Goal: Contribute content

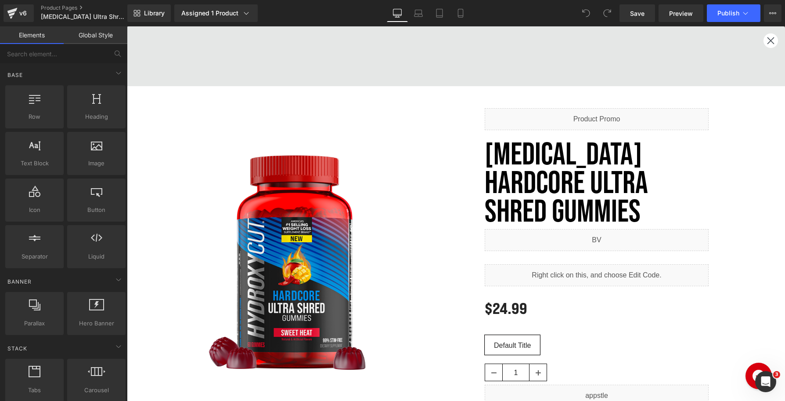
click at [663, 41] on circle "Close dialog" at bounding box center [771, 40] width 14 height 14
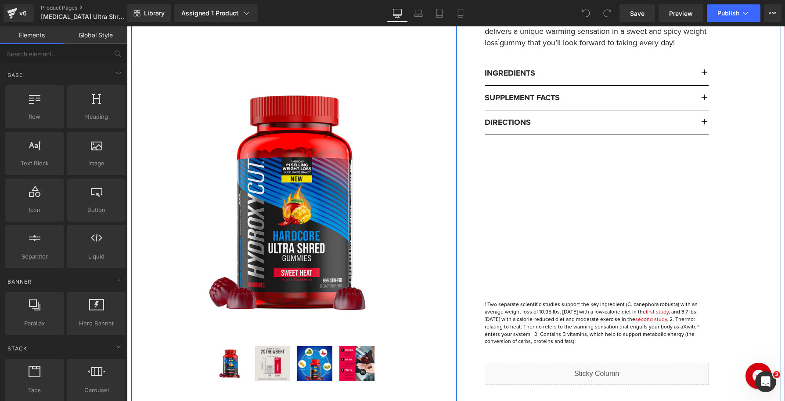
scroll to position [504, 0]
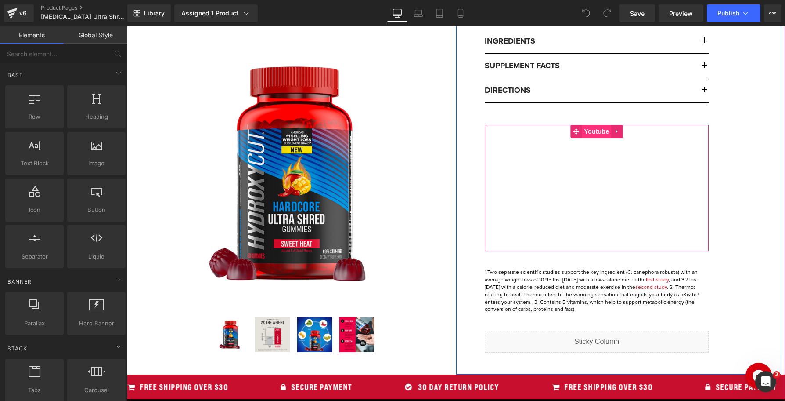
click at [601, 129] on span "Youtube" at bounding box center [596, 131] width 29 height 13
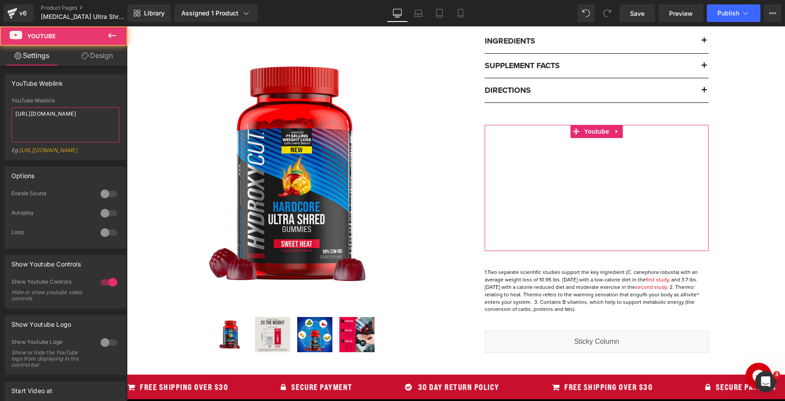
click at [60, 129] on textarea "[URL][DOMAIN_NAME]" at bounding box center [65, 124] width 108 height 35
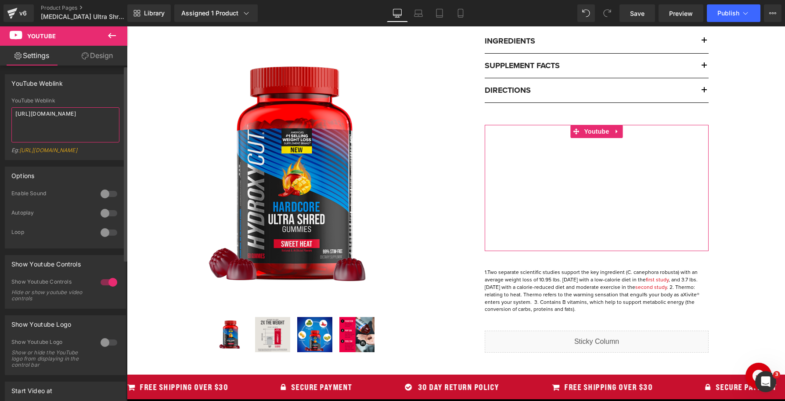
click at [60, 129] on textarea "[URL][DOMAIN_NAME]" at bounding box center [65, 124] width 108 height 35
click at [59, 129] on textarea "[URL][DOMAIN_NAME]" at bounding box center [65, 124] width 108 height 35
paste textarea "97crjZOOSnE"
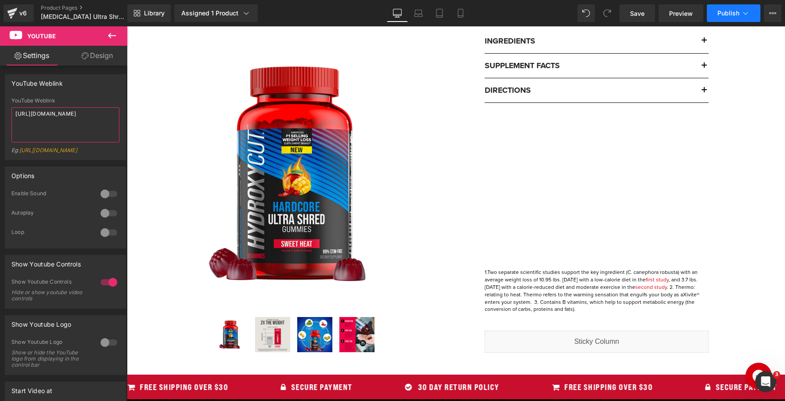
type textarea "[URL][DOMAIN_NAME]"
click at [663, 12] on span "Publish" at bounding box center [729, 13] width 22 height 7
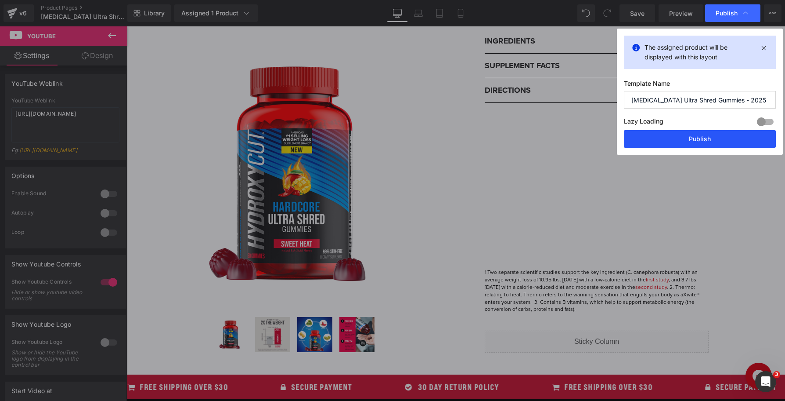
click at [663, 134] on button "Publish" at bounding box center [700, 139] width 152 height 18
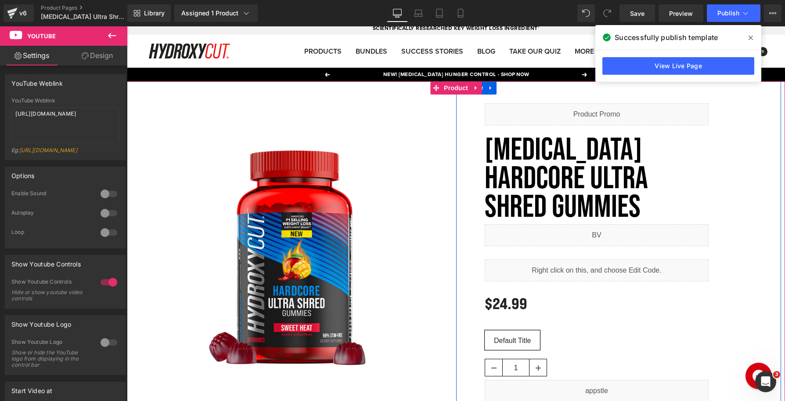
scroll to position [0, 0]
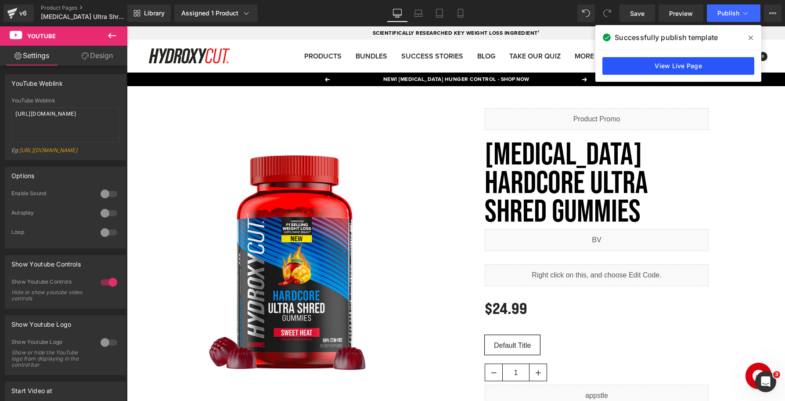
click at [663, 59] on link "View Live Page" at bounding box center [679, 66] width 152 height 18
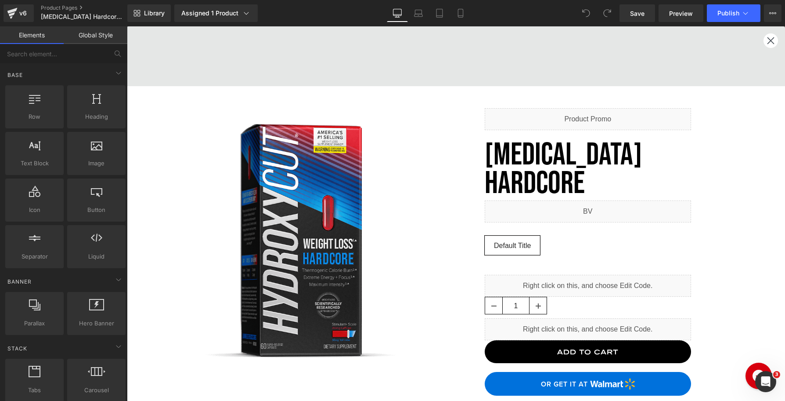
click at [663, 42] on circle "Close dialog" at bounding box center [771, 40] width 14 height 14
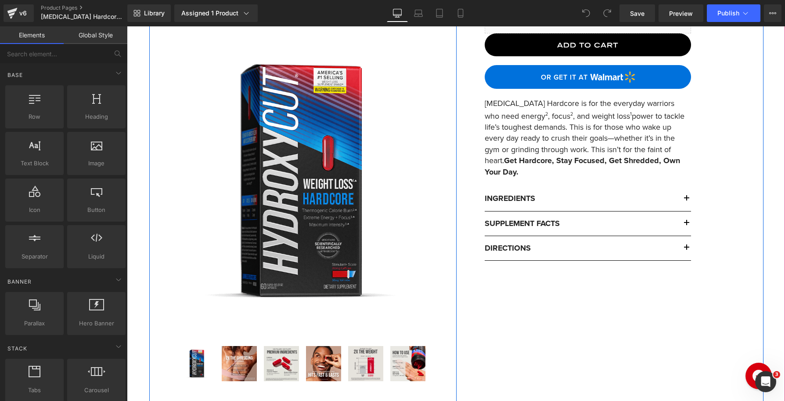
scroll to position [308, 0]
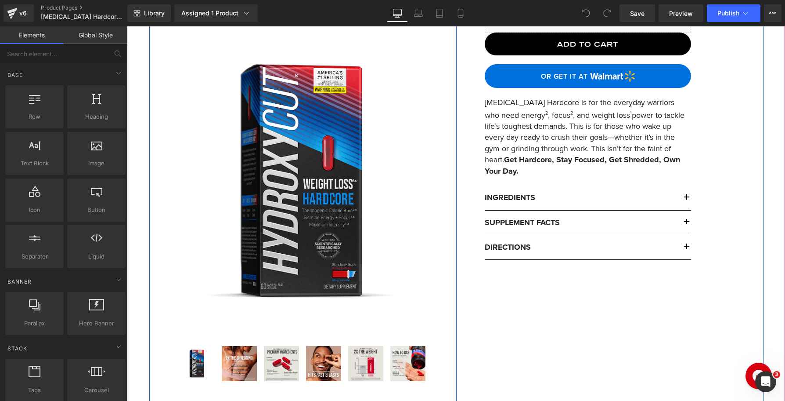
click at [663, 282] on div "Liquid [MEDICAL_DATA] Hardcore (P) Title Liquid Default Title (P) Swatches Liqu…" at bounding box center [609, 151] width 307 height 744
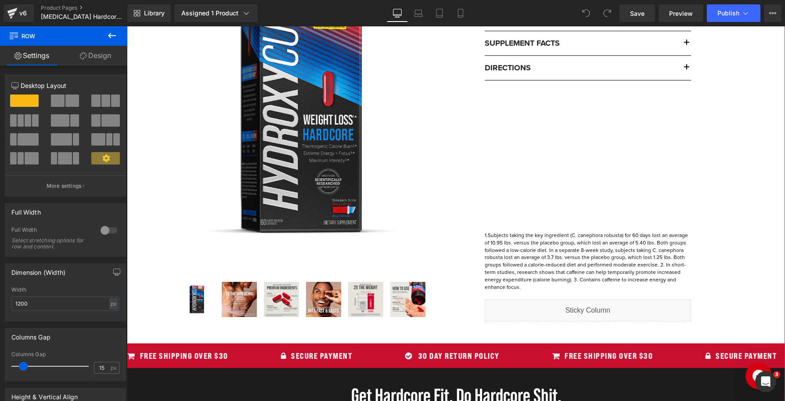
scroll to position [523, 0]
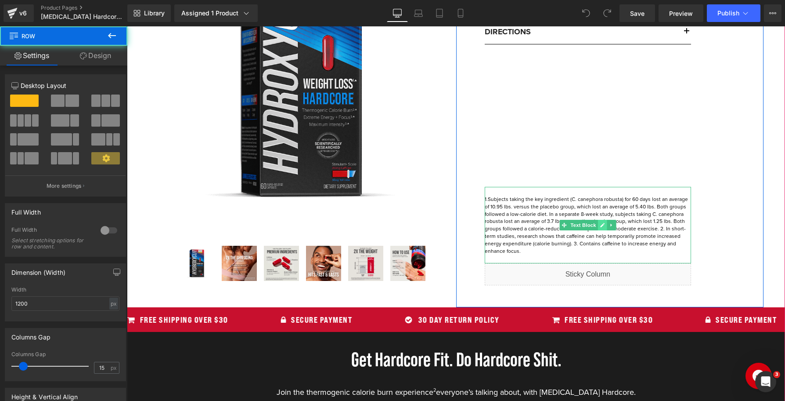
click at [606, 220] on link at bounding box center [602, 225] width 9 height 11
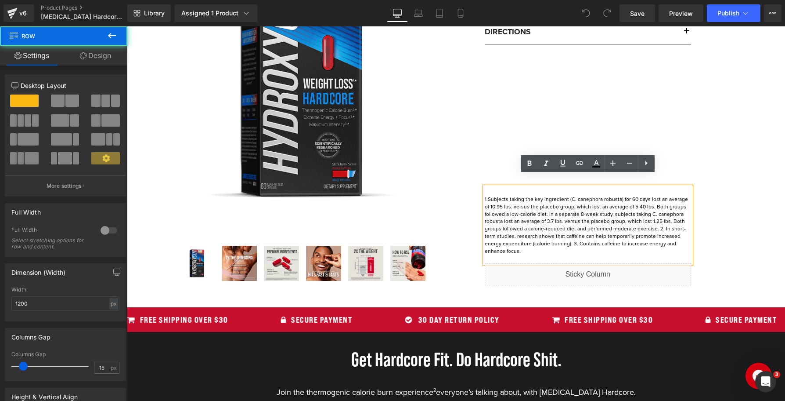
drag, startPoint x: 737, startPoint y: 160, endPoint x: 719, endPoint y: 164, distance: 18.3
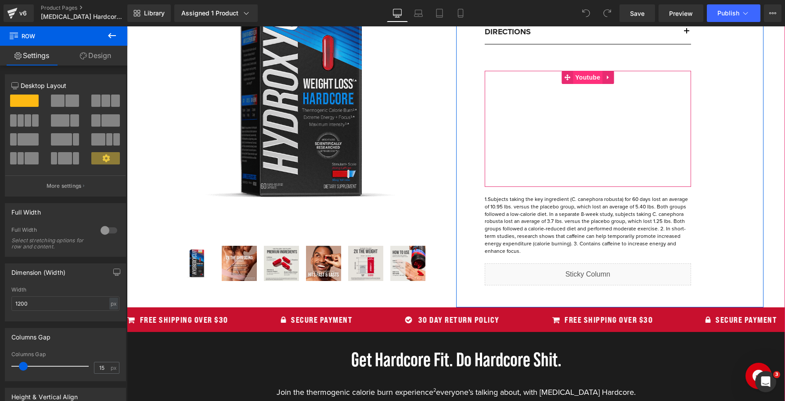
click at [589, 71] on span "Youtube" at bounding box center [587, 77] width 29 height 13
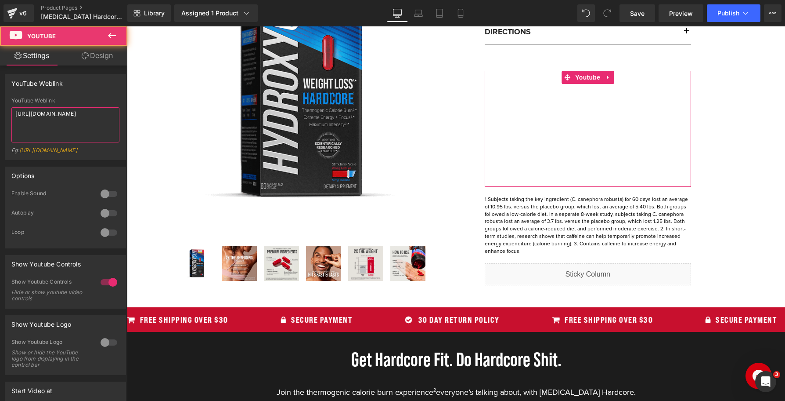
click at [76, 115] on textarea "[URL][DOMAIN_NAME]" at bounding box center [65, 124] width 108 height 35
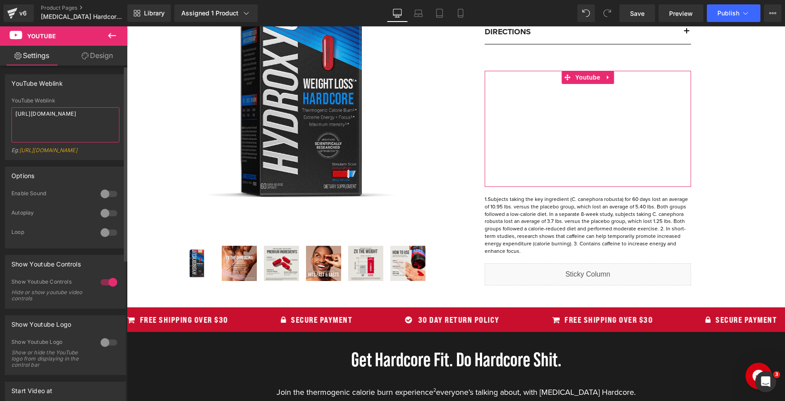
click at [76, 115] on textarea "[URL][DOMAIN_NAME]" at bounding box center [65, 124] width 108 height 35
paste textarea "97crjZOOSnE"
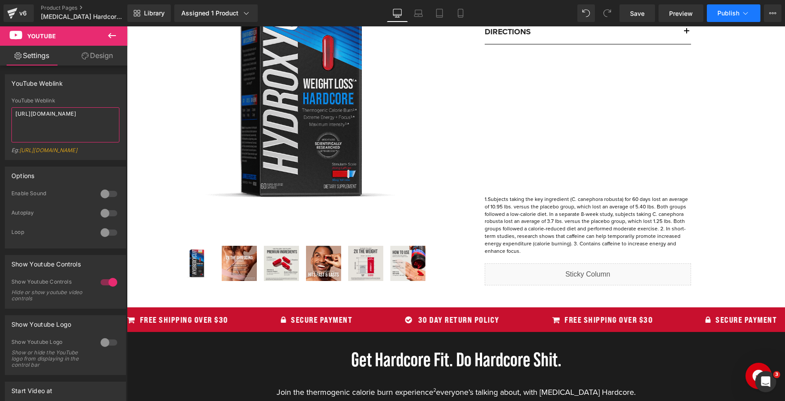
type textarea "[URL][DOMAIN_NAME]"
click at [663, 15] on span "Publish" at bounding box center [729, 13] width 22 height 7
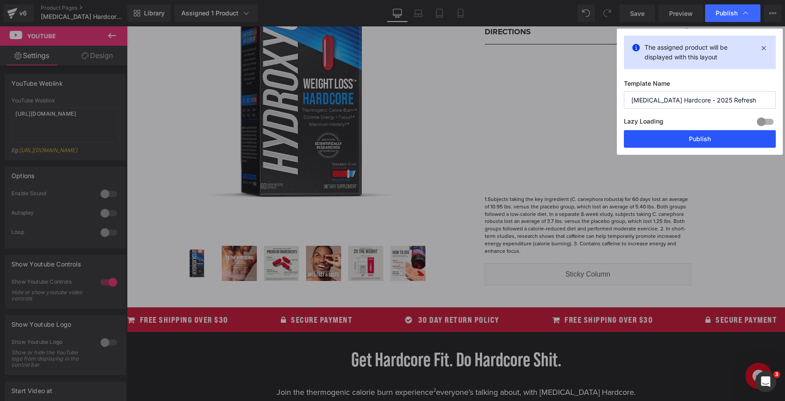
click at [663, 143] on button "Publish" at bounding box center [700, 139] width 152 height 18
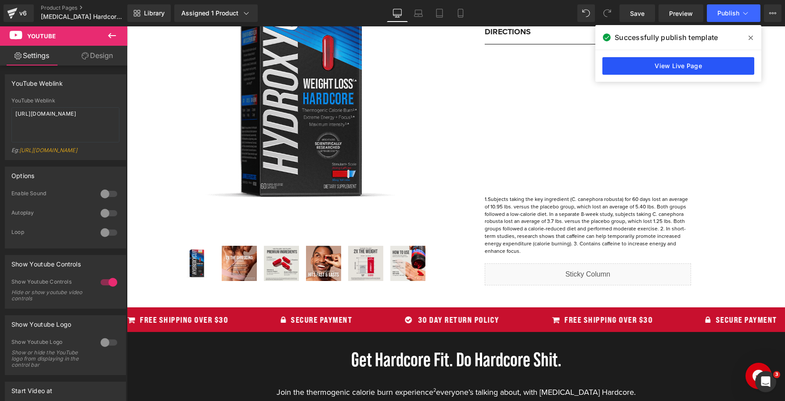
click at [651, 66] on link "View Live Page" at bounding box center [679, 66] width 152 height 18
